Goal: Information Seeking & Learning: Understand process/instructions

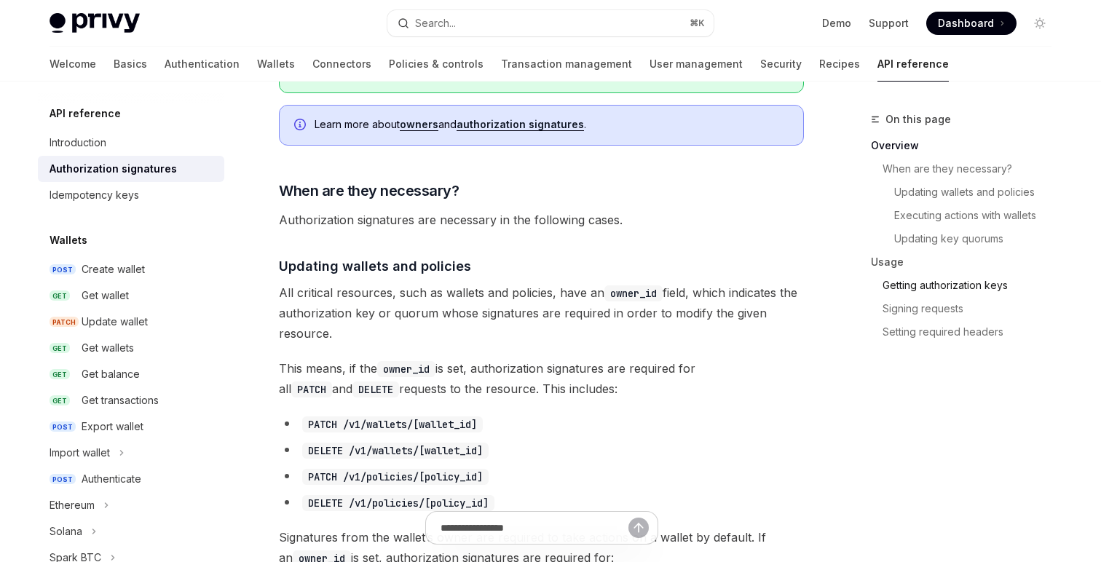
click at [969, 283] on link "Getting authorization keys" at bounding box center [973, 285] width 181 height 23
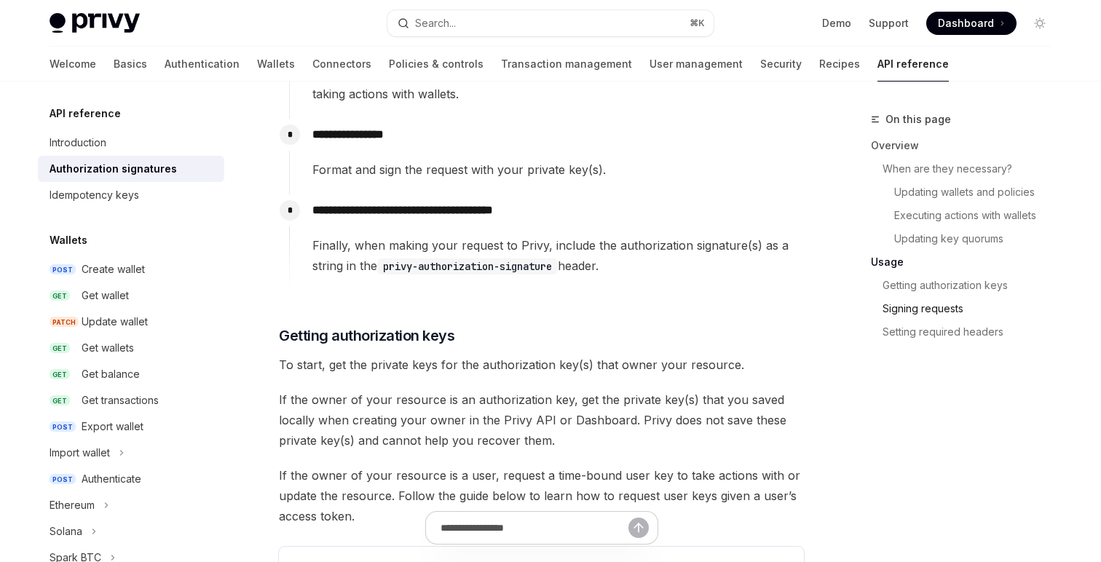
click at [922, 313] on link "Signing requests" at bounding box center [973, 308] width 181 height 23
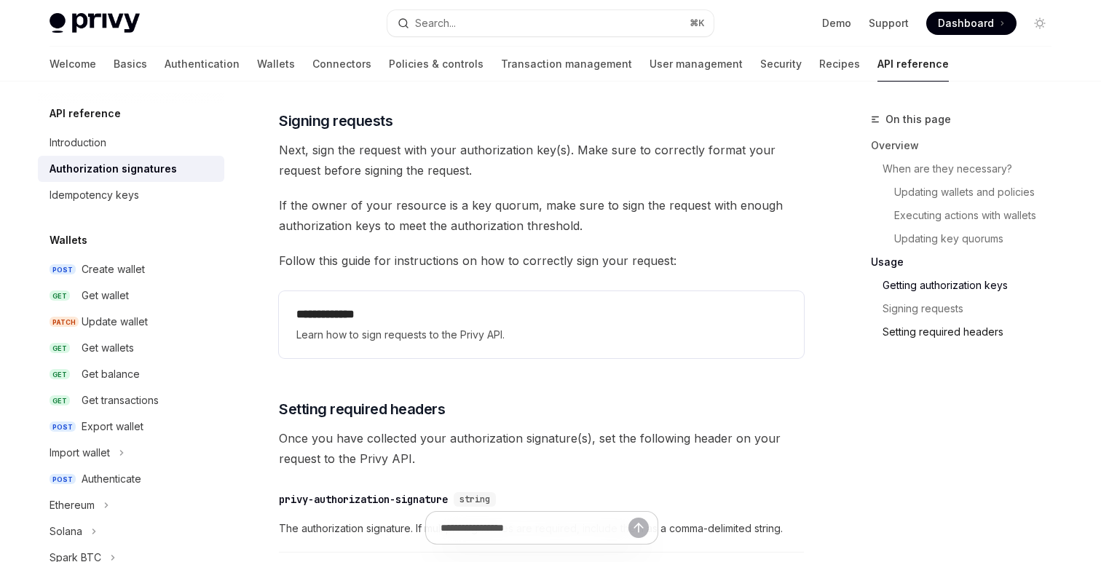
click at [904, 342] on link "Setting required headers" at bounding box center [973, 332] width 181 height 23
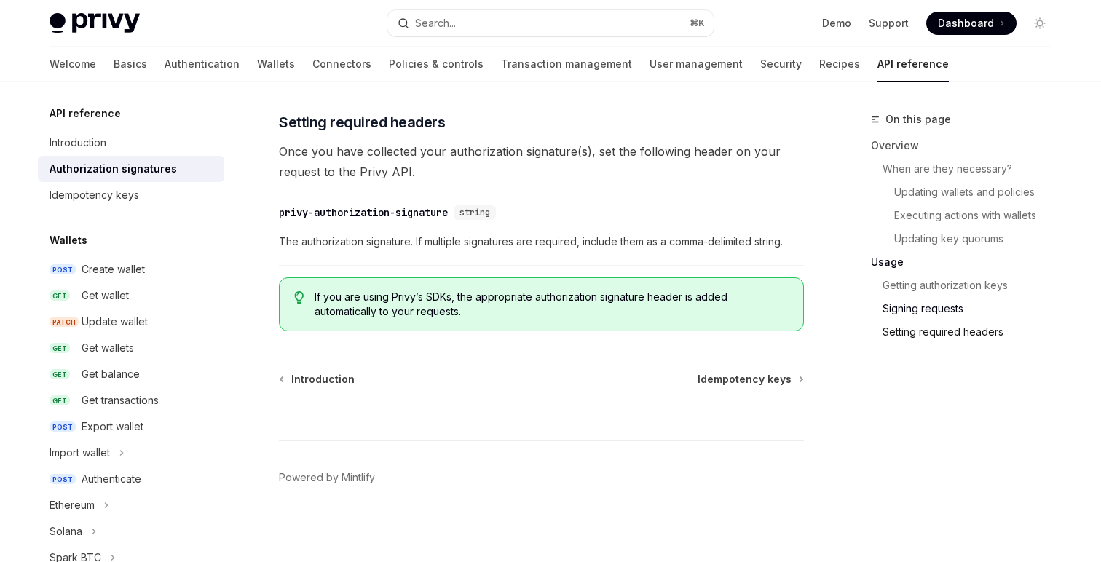
scroll to position [2504, 0]
click at [364, 297] on span "If you are using Privy’s SDKs, the appropriate authorization signature header i…" at bounding box center [552, 302] width 474 height 29
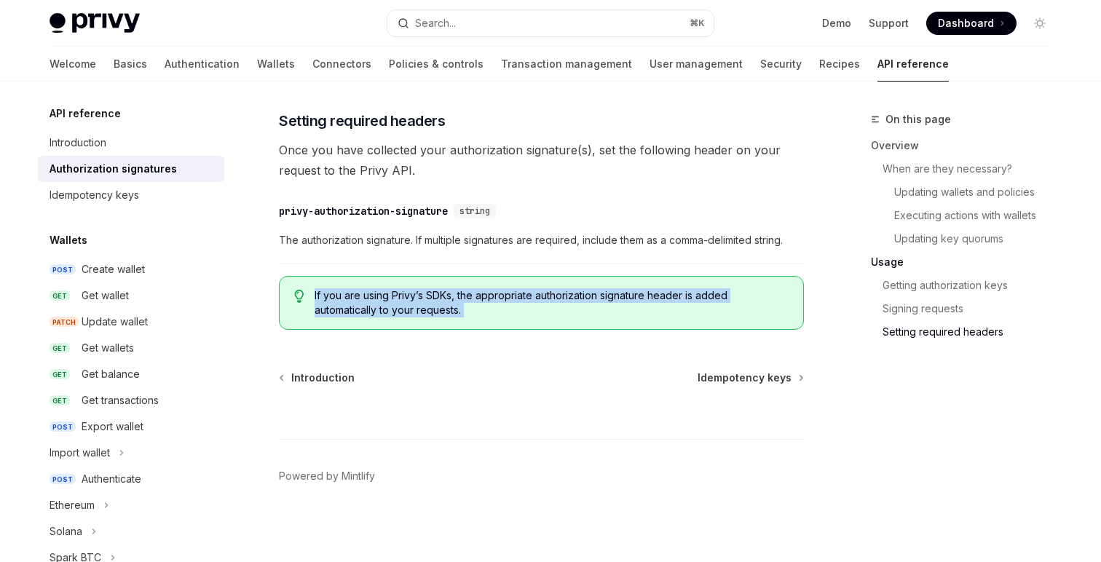
click at [364, 297] on span "If you are using Privy’s SDKs, the appropriate authorization signature header i…" at bounding box center [552, 302] width 474 height 29
click at [319, 303] on span "If you are using Privy’s SDKs, the appropriate authorization signature header i…" at bounding box center [552, 302] width 474 height 29
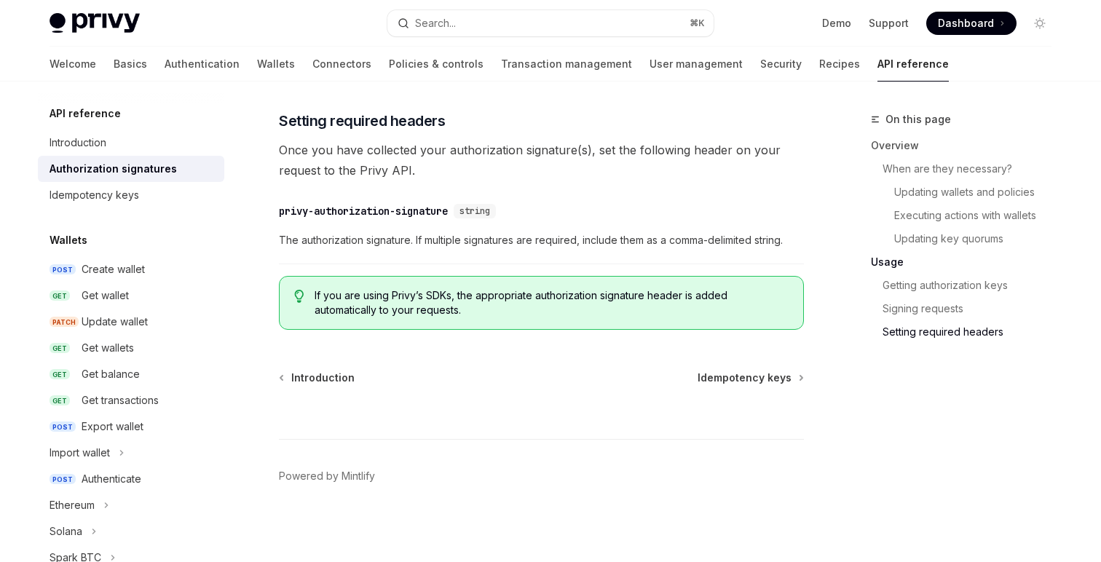
click at [479, 309] on span "If you are using Privy’s SDKs, the appropriate authorization signature header i…" at bounding box center [552, 302] width 474 height 29
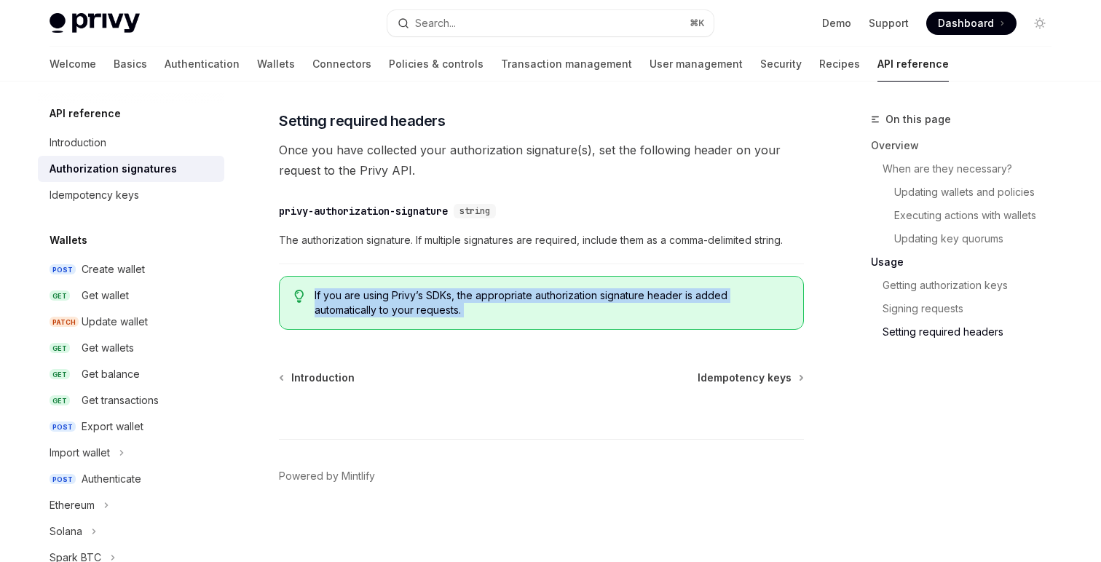
click at [479, 309] on span "If you are using Privy’s SDKs, the appropriate authorization signature header i…" at bounding box center [552, 302] width 474 height 29
click at [945, 227] on link "Updating key quorums" at bounding box center [979, 238] width 169 height 23
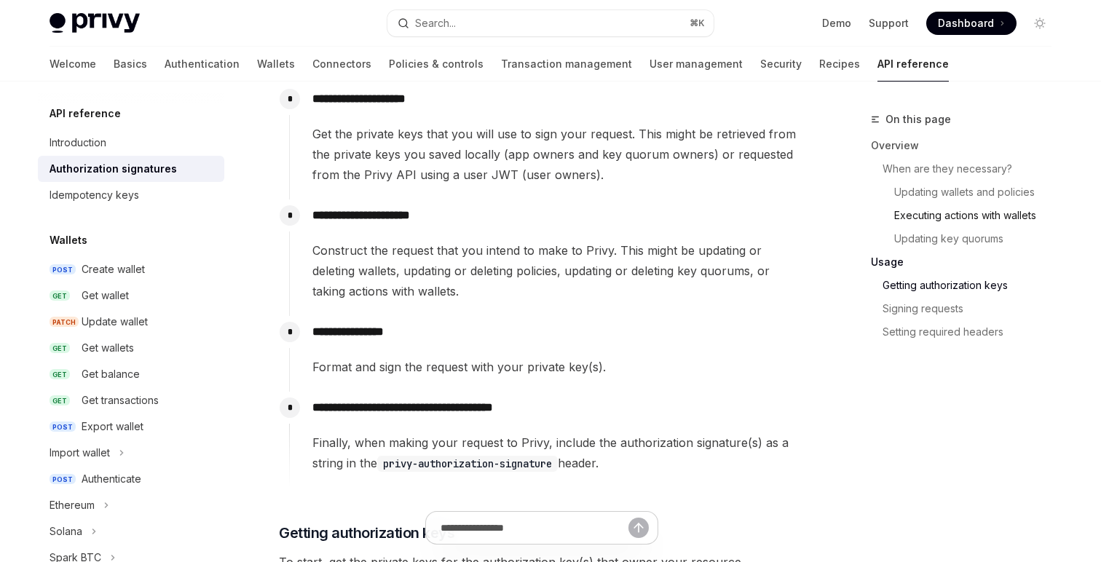
click at [940, 217] on link "Executing actions with wallets" at bounding box center [979, 215] width 169 height 23
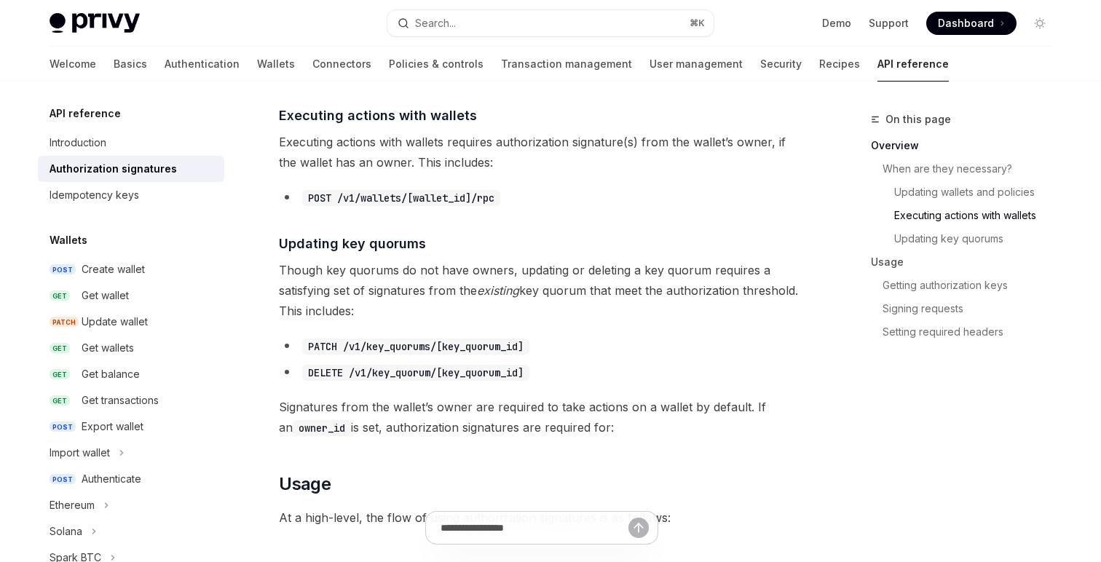
scroll to position [916, 0]
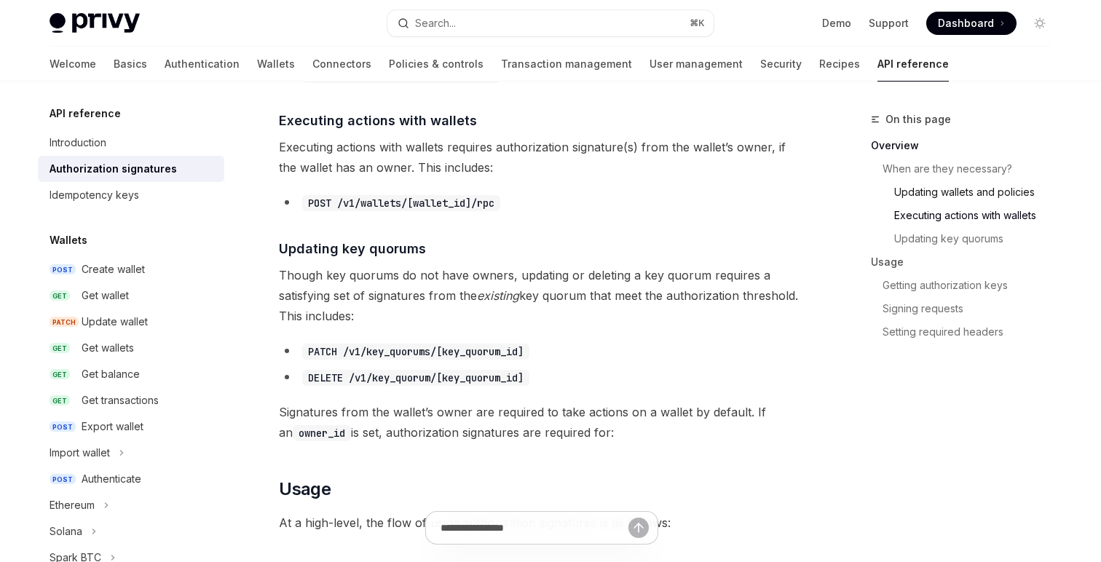
click at [984, 192] on link "Updating wallets and policies" at bounding box center [979, 192] width 169 height 23
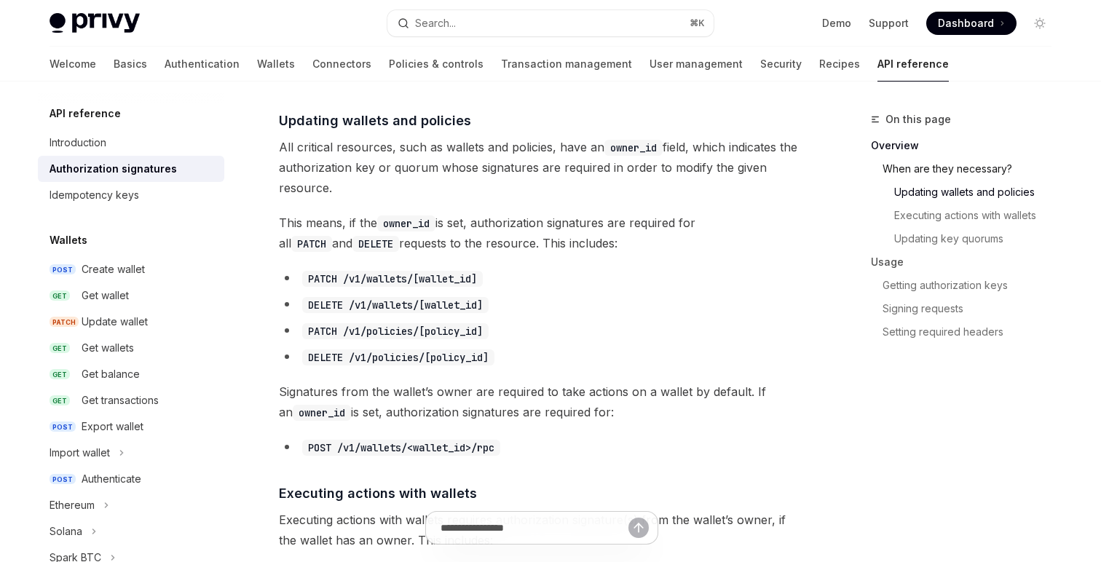
click at [940, 170] on link "When are they necessary?" at bounding box center [973, 168] width 181 height 23
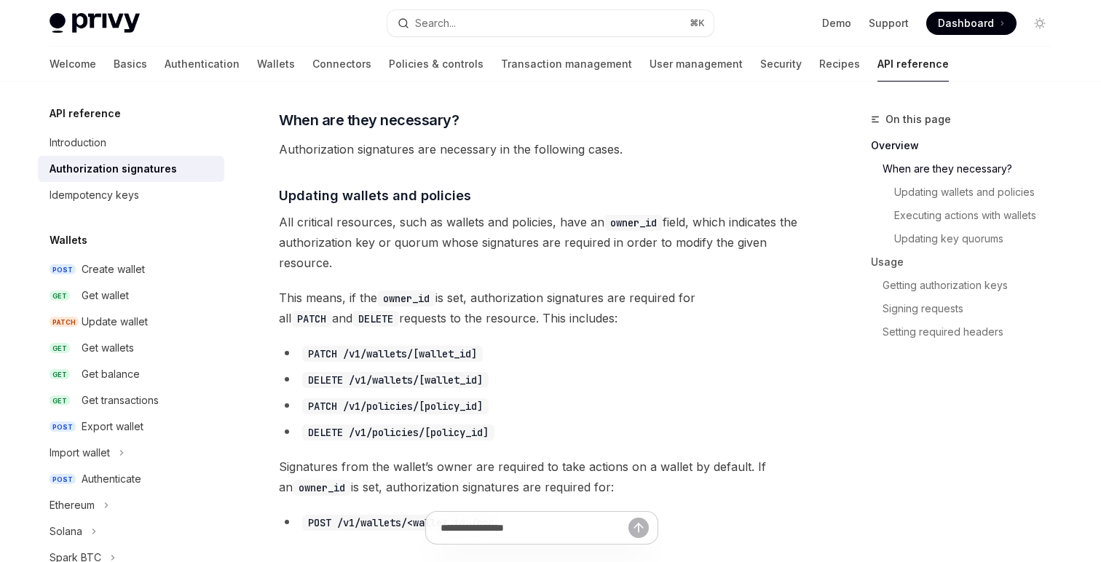
scroll to position [468, 0]
click at [492, 316] on span "This means, if the owner_id is set, authorization signatures are required for a…" at bounding box center [541, 308] width 525 height 41
